Goal: Information Seeking & Learning: Learn about a topic

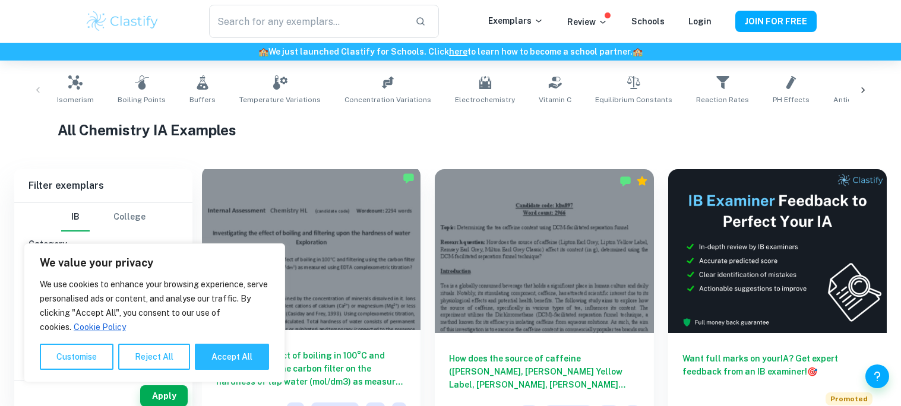
scroll to position [242, 0]
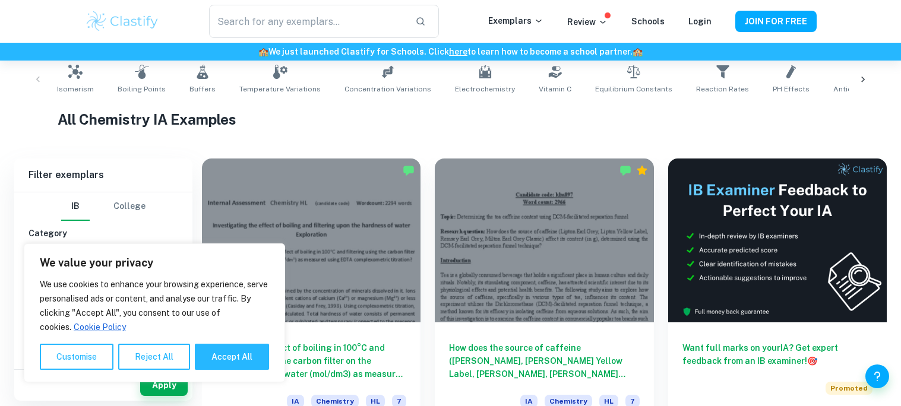
click at [471, 116] on h1 "All Chemistry IA Examples" at bounding box center [450, 119] width 785 height 21
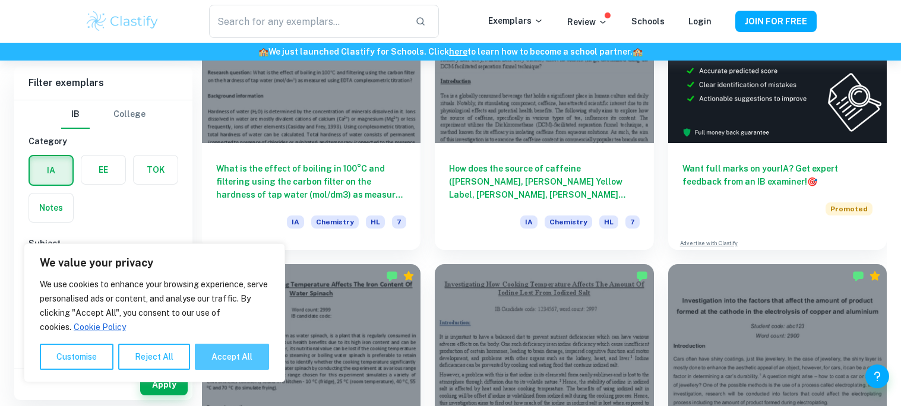
click at [211, 361] on button "Accept All" at bounding box center [232, 357] width 74 height 26
checkbox input "true"
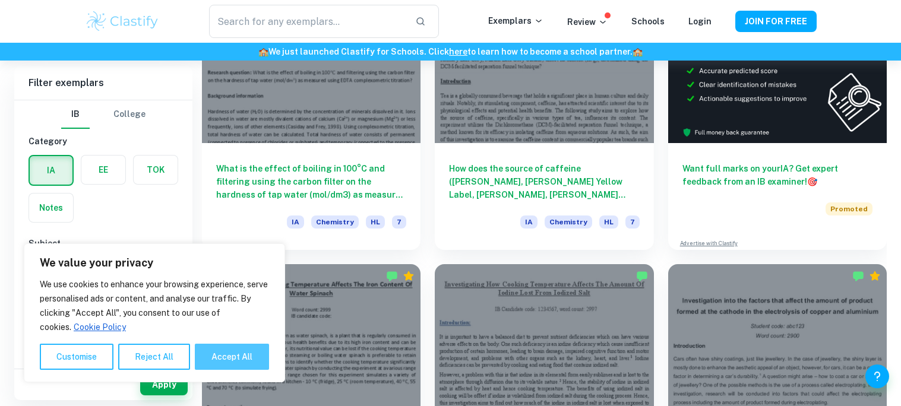
checkbox input "true"
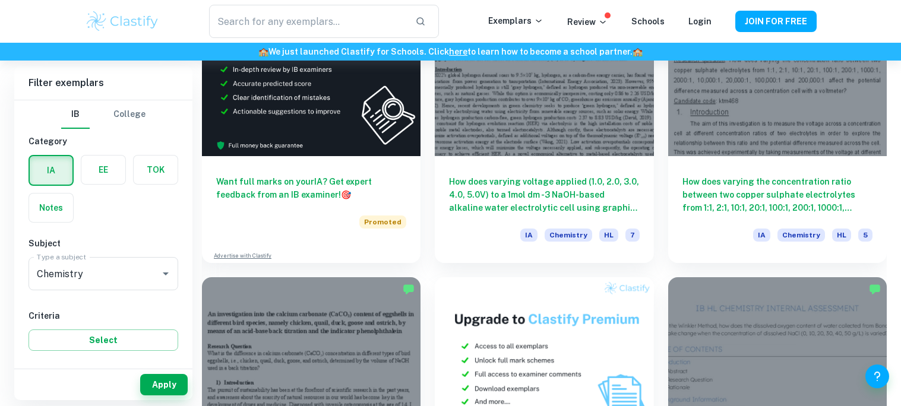
scroll to position [2136, 0]
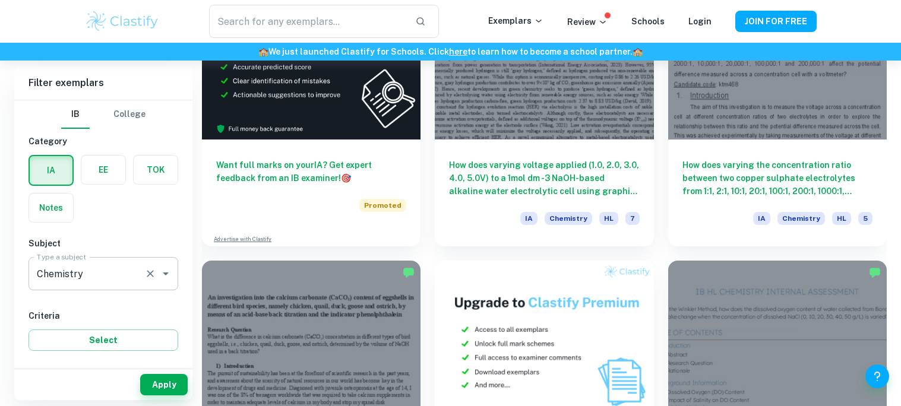
click at [142, 283] on div "Chemistry Type a subject" at bounding box center [103, 273] width 150 height 33
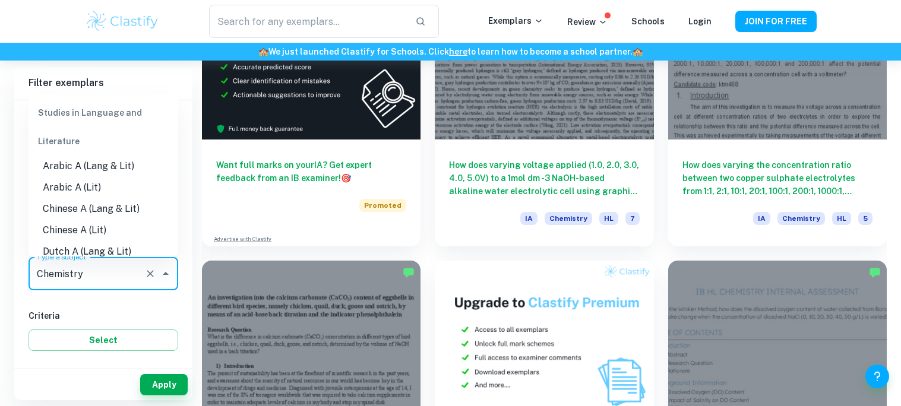
scroll to position [1351, 0]
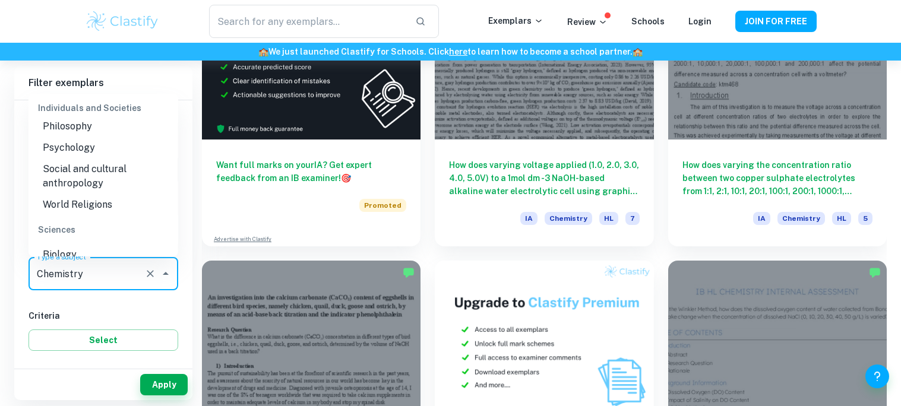
click at [138, 278] on input "Chemistry" at bounding box center [87, 273] width 106 height 23
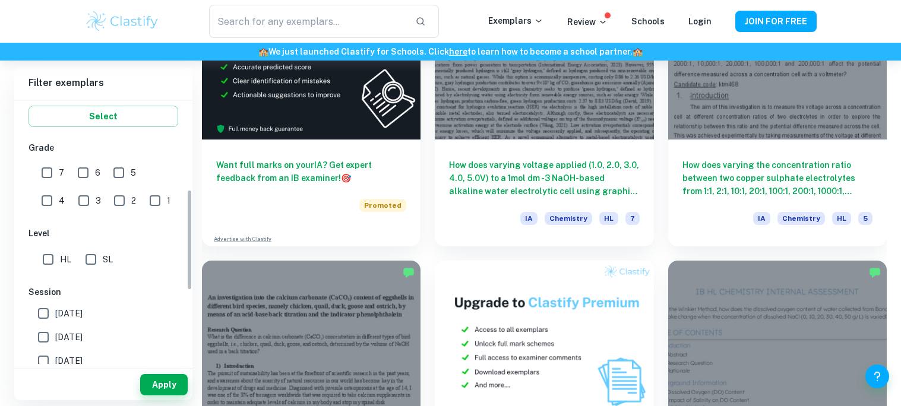
scroll to position [211, 0]
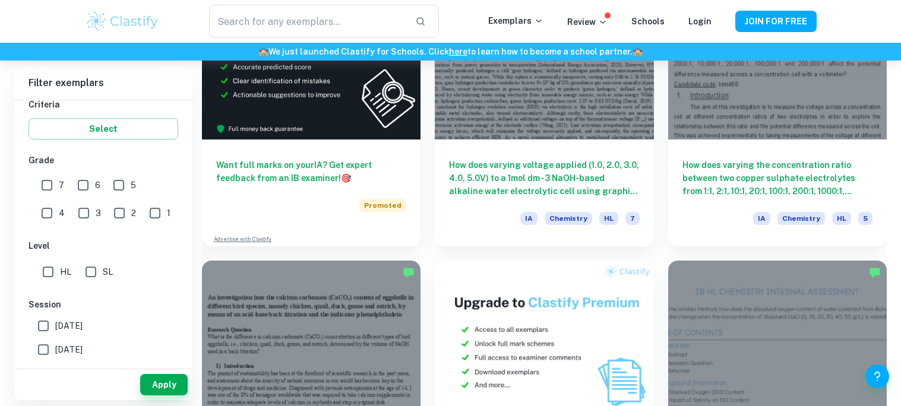
click at [84, 266] on input "SL" at bounding box center [91, 272] width 24 height 24
checkbox input "true"
click at [164, 382] on button "Apply" at bounding box center [163, 384] width 47 height 21
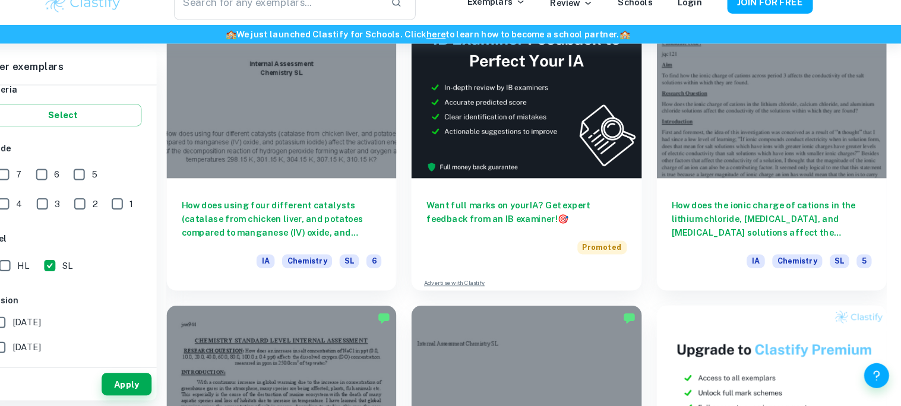
scroll to position [3514, 0]
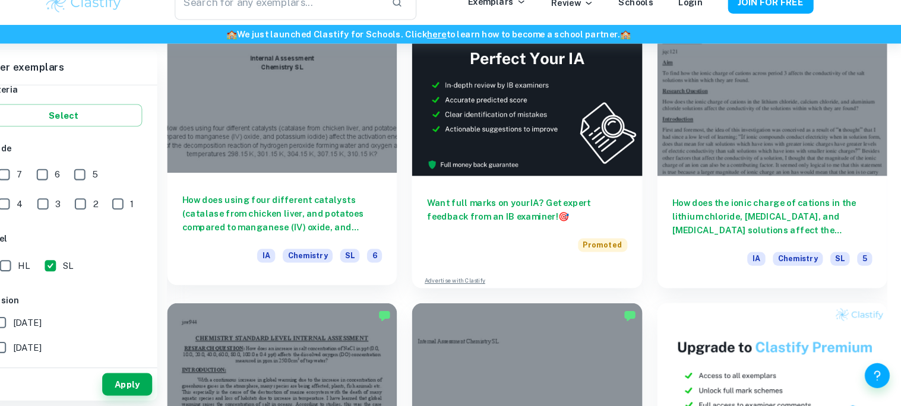
click at [356, 204] on h6 "How does using four different catalysts (catalase from chicken liver, and potat…" at bounding box center [311, 221] width 190 height 39
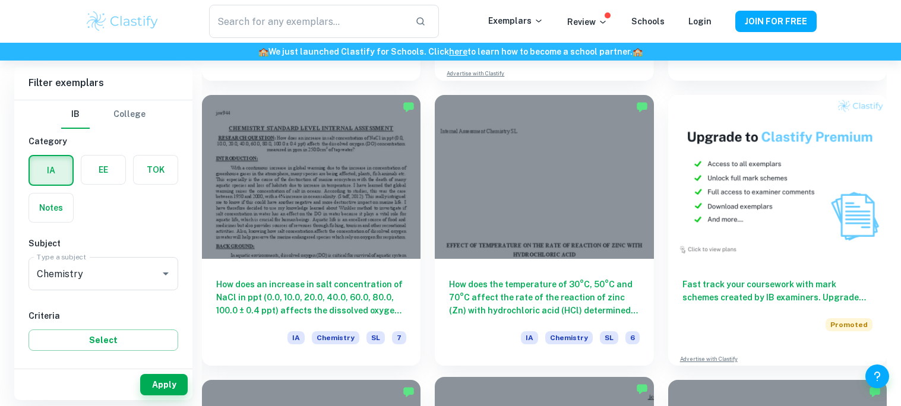
scroll to position [3723, 0]
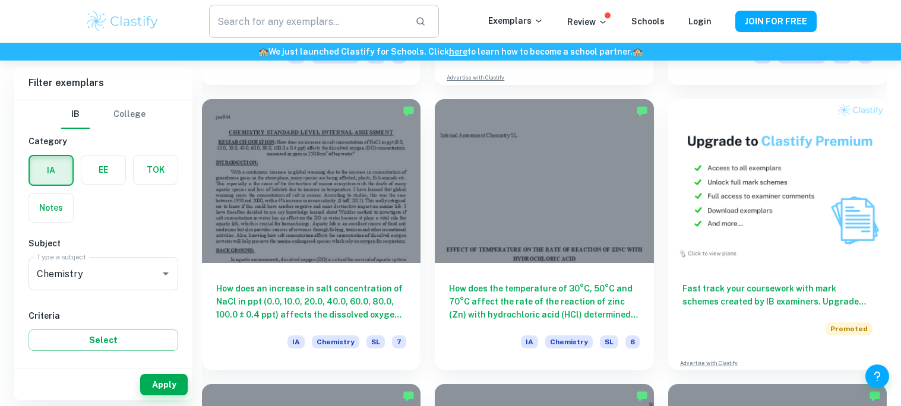
click at [379, 33] on input "text" at bounding box center [307, 21] width 196 height 33
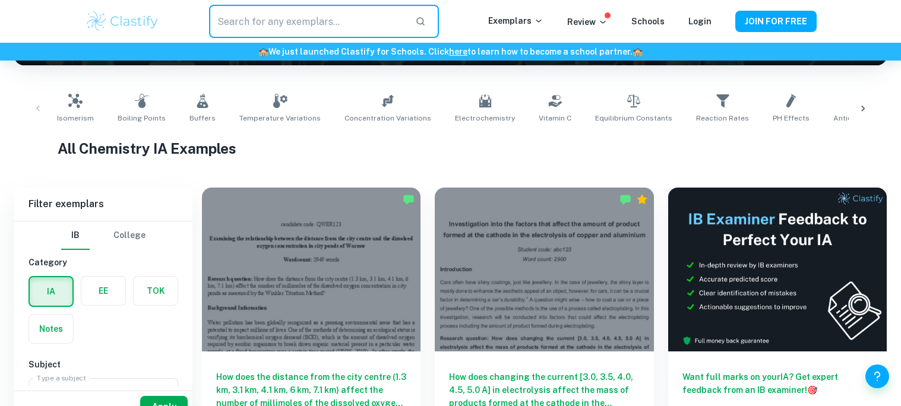
scroll to position [240, 0]
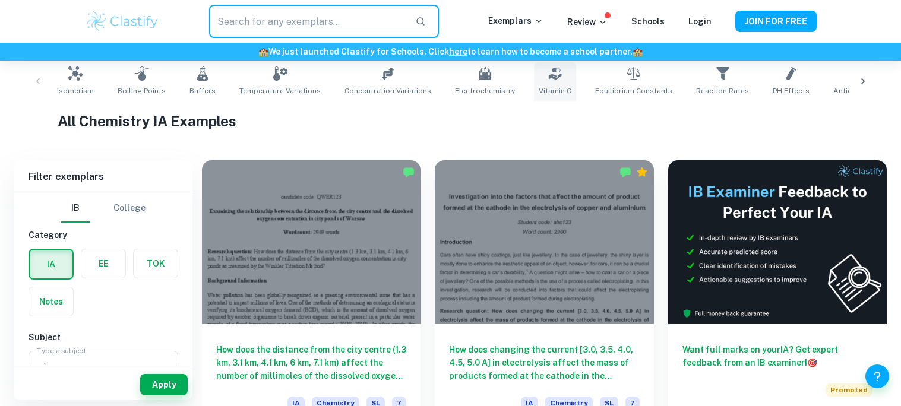
click at [550, 76] on link "Vitamin C" at bounding box center [555, 81] width 42 height 39
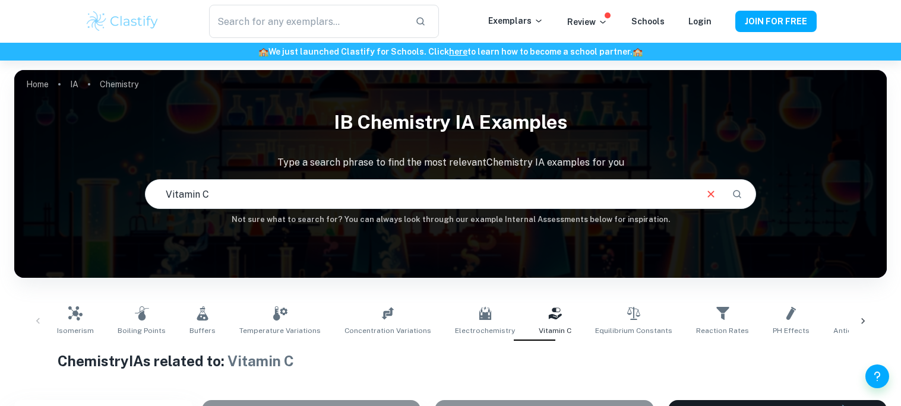
scroll to position [78, 0]
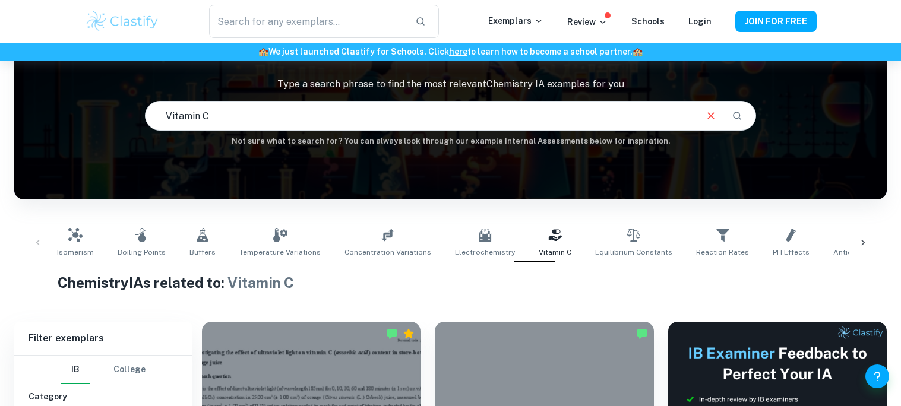
click at [221, 226] on div "Isomerism Boiling Points Buffers Temperature Variations Concentration Variation…" at bounding box center [450, 242] width 796 height 39
click at [207, 227] on link "Buffers" at bounding box center [203, 242] width 36 height 39
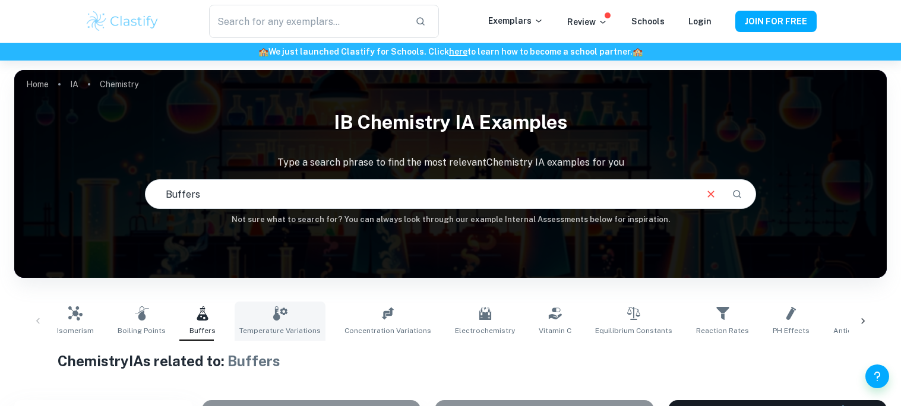
click at [273, 308] on icon at bounding box center [280, 313] width 14 height 14
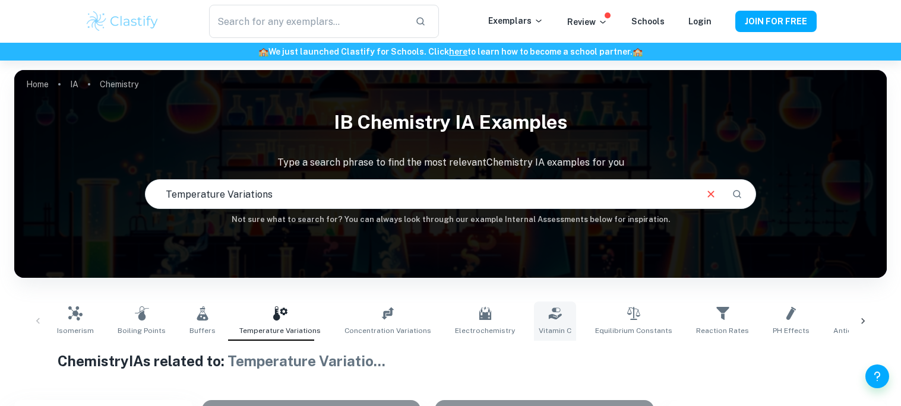
click at [548, 306] on icon at bounding box center [555, 313] width 14 height 14
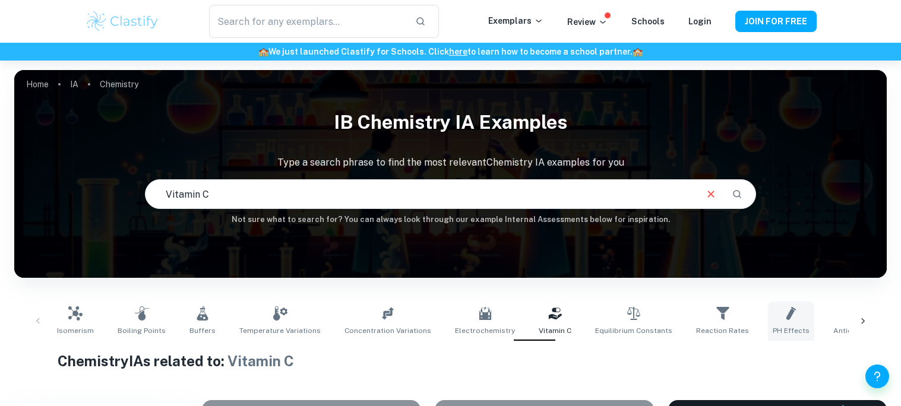
click at [768, 323] on link "pH Effects" at bounding box center [791, 321] width 46 height 39
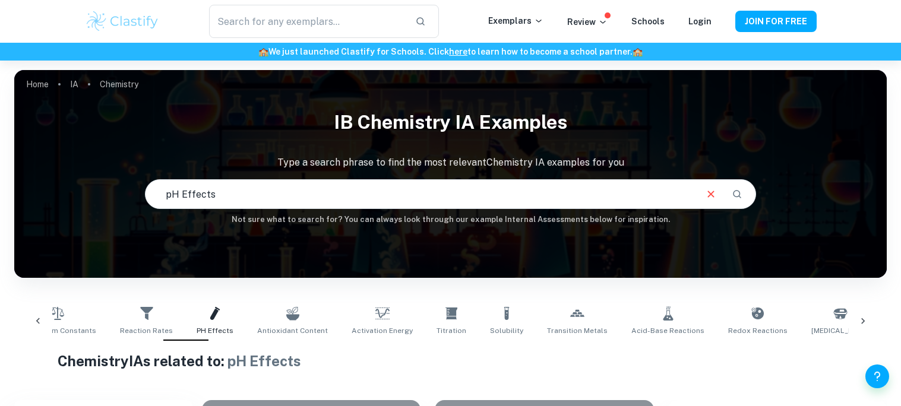
scroll to position [0, 859]
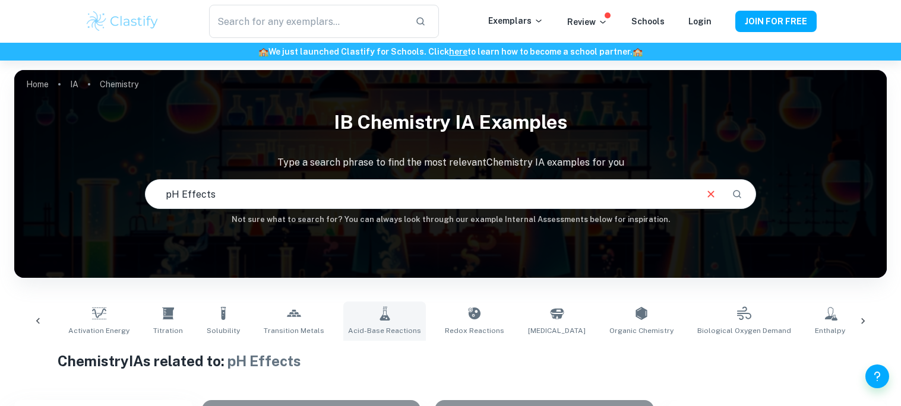
click at [378, 308] on icon at bounding box center [385, 313] width 14 height 14
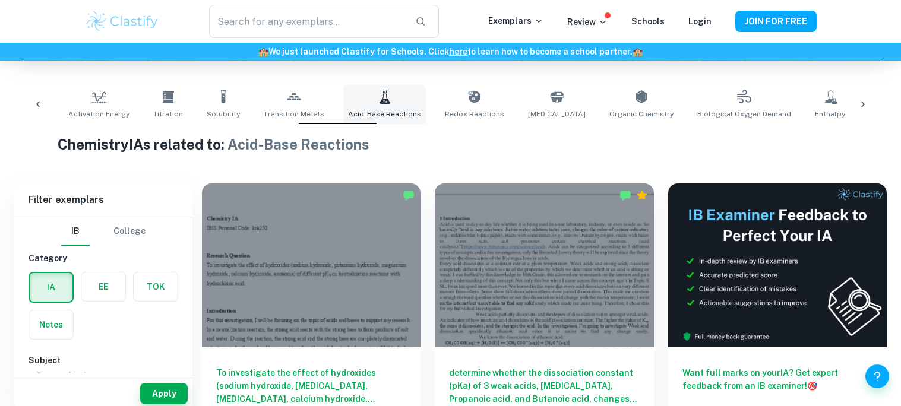
scroll to position [225, 0]
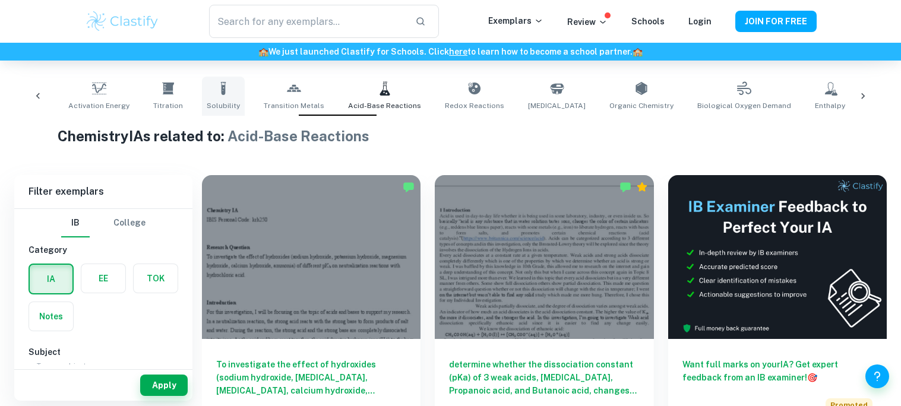
click at [202, 90] on link "Solubility" at bounding box center [223, 96] width 43 height 39
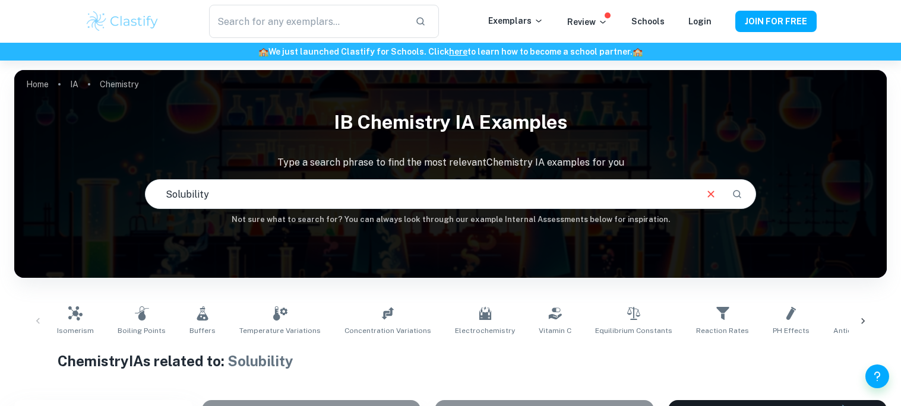
scroll to position [0, 859]
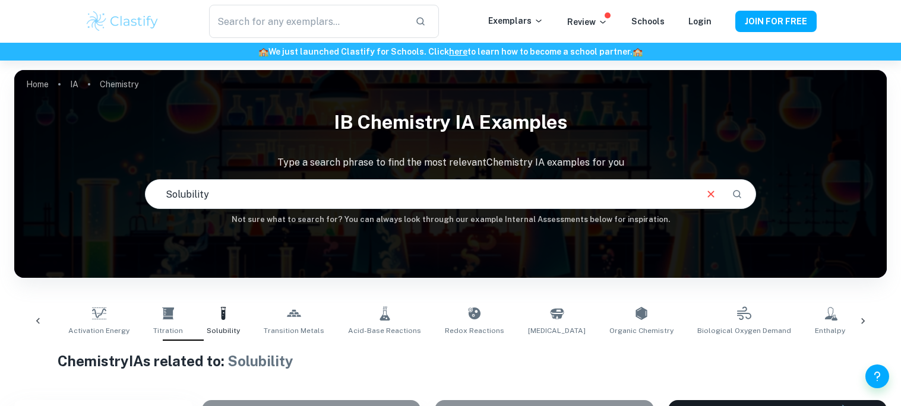
click at [864, 312] on link "Catalysts" at bounding box center [885, 321] width 43 height 39
click at [865, 322] on icon at bounding box center [863, 321] width 12 height 12
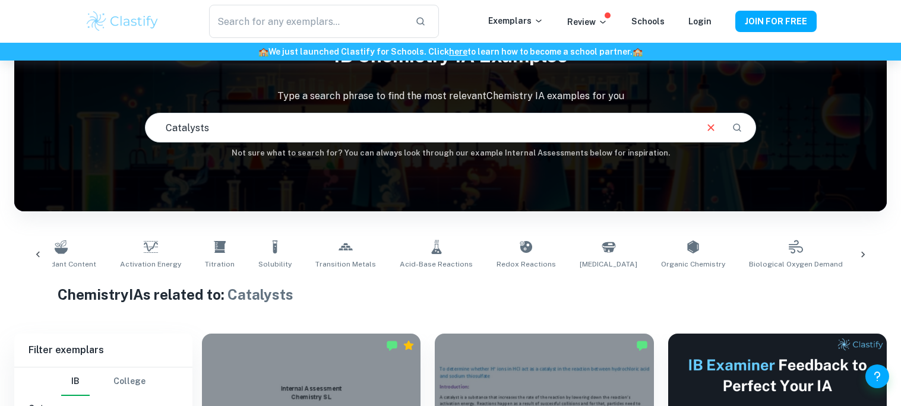
scroll to position [0, 804]
click at [204, 237] on link "Titration" at bounding box center [223, 254] width 39 height 39
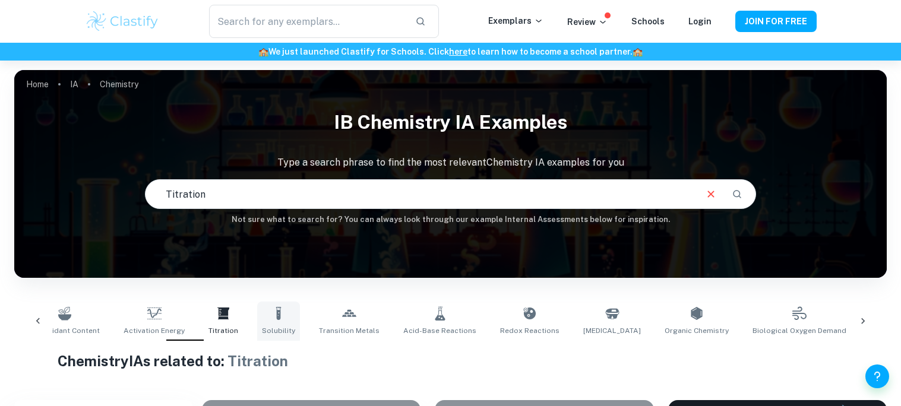
click at [257, 321] on link "Solubility" at bounding box center [278, 321] width 43 height 39
type input "Solubility"
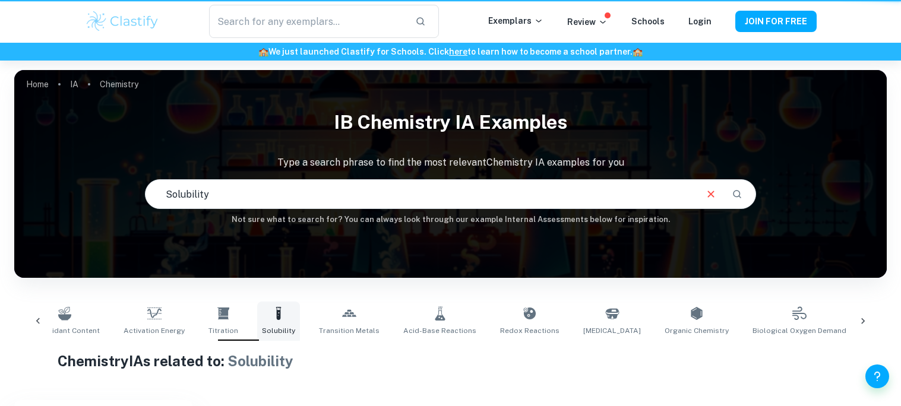
click at [257, 321] on link "Solubility" at bounding box center [278, 321] width 43 height 39
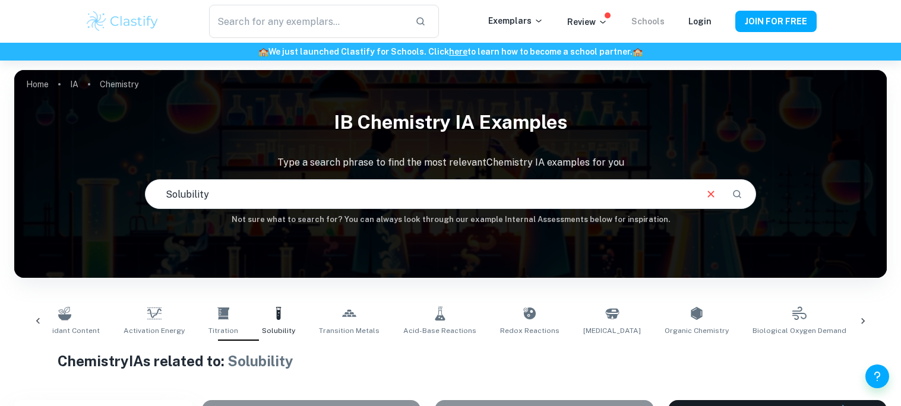
scroll to position [142, 0]
